Goal: Navigation & Orientation: Understand site structure

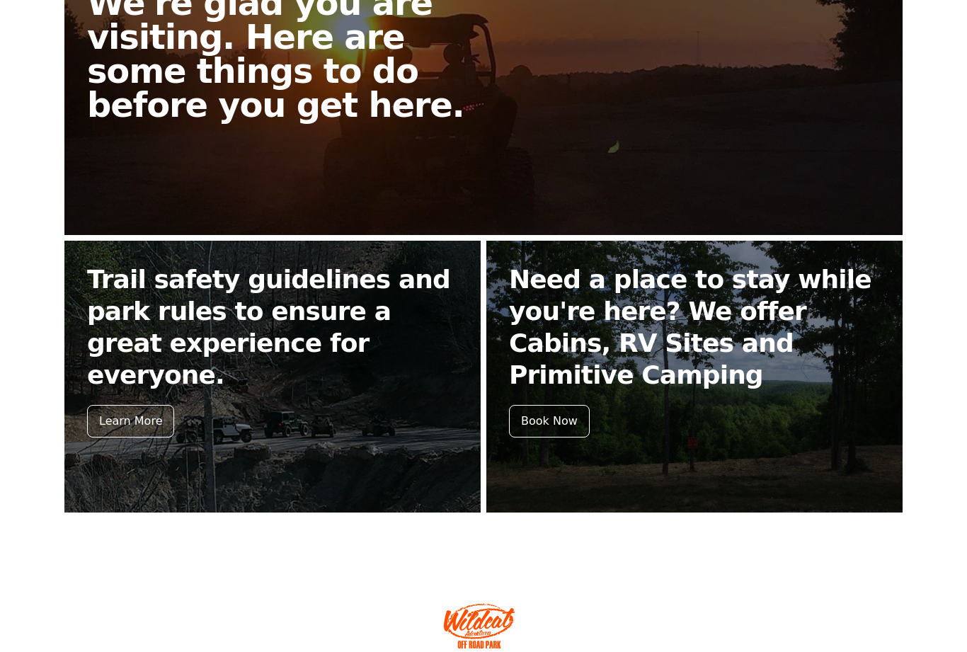
scroll to position [450, 0]
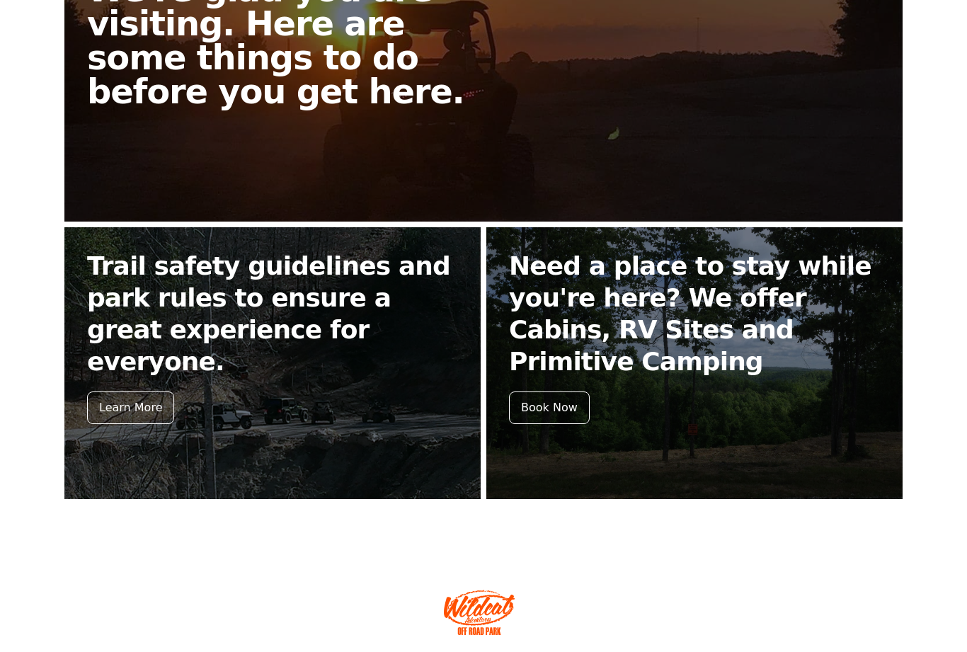
click at [636, 339] on h2 "Need a place to stay while you're here? We offer Cabins, RV Sites and Primitive…" at bounding box center [694, 313] width 371 height 127
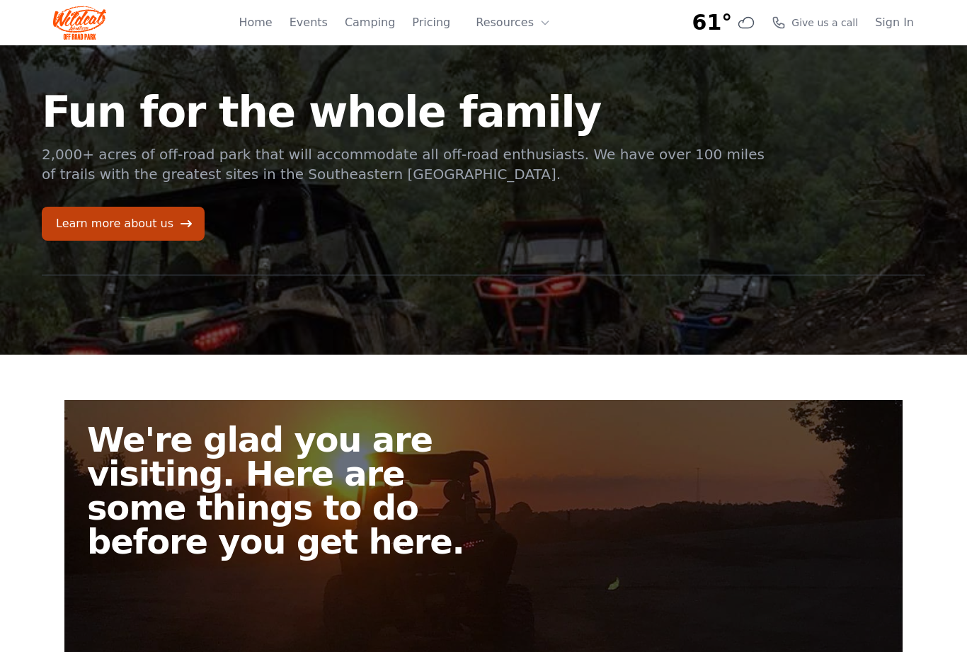
scroll to position [450, 0]
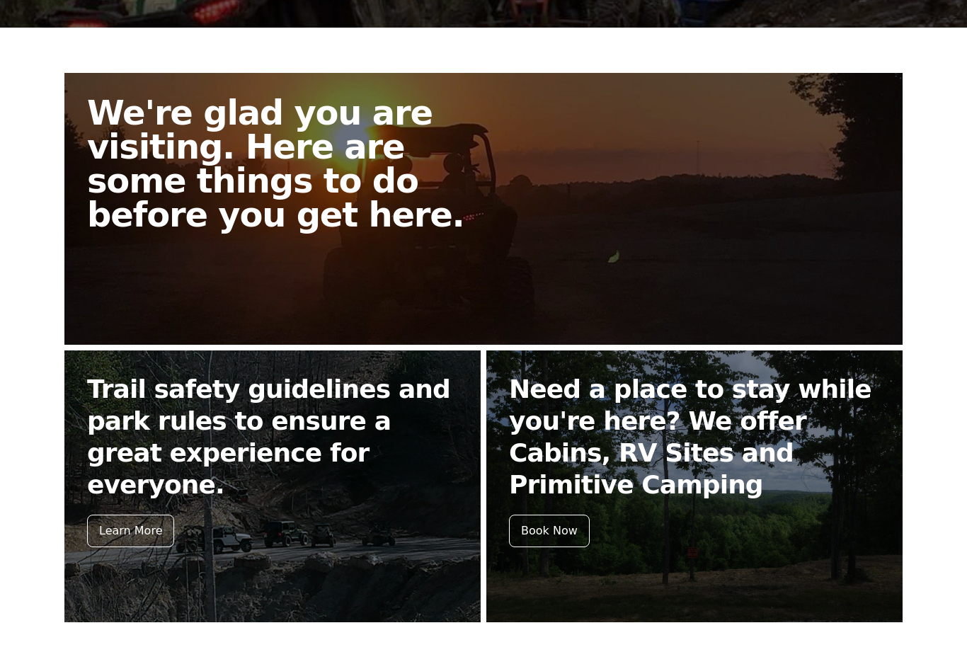
scroll to position [326, 0]
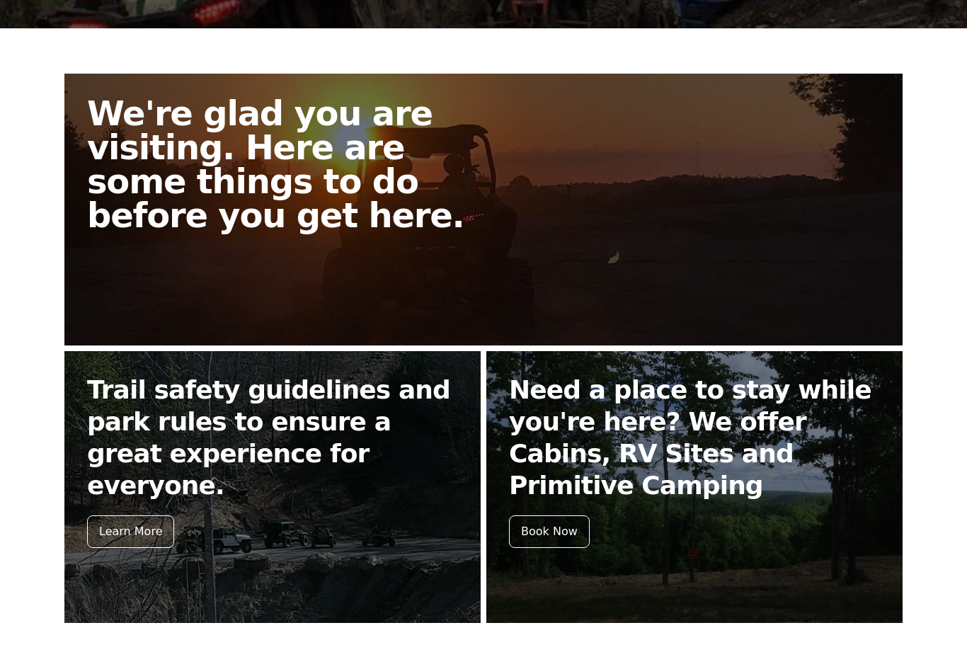
click at [197, 426] on h2 "Trail safety guidelines and park rules to ensure a great experience for everyon…" at bounding box center [272, 437] width 371 height 127
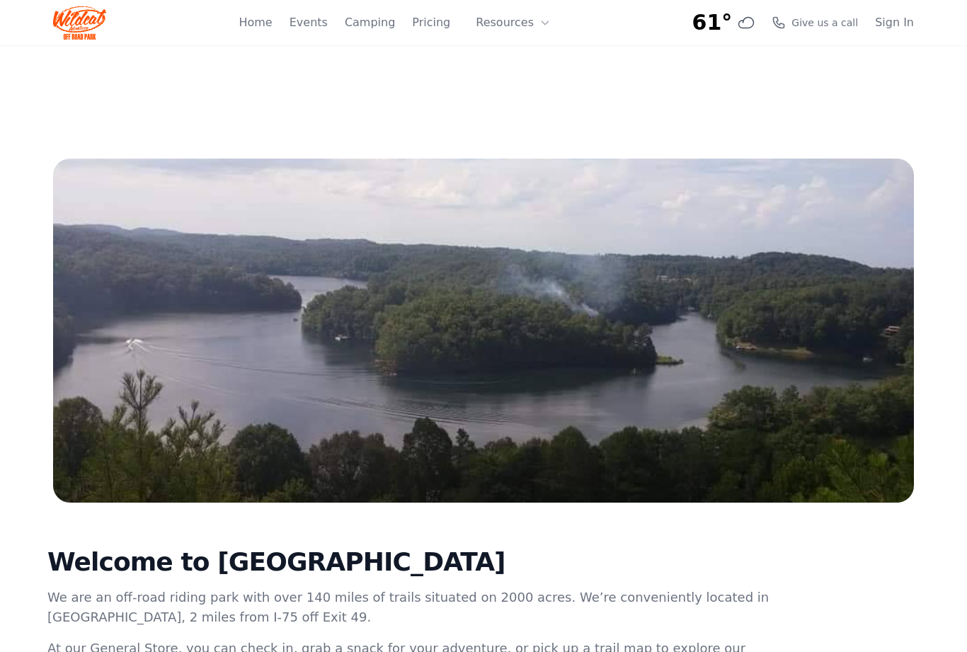
scroll to position [326, 0]
